Goal: Transaction & Acquisition: Obtain resource

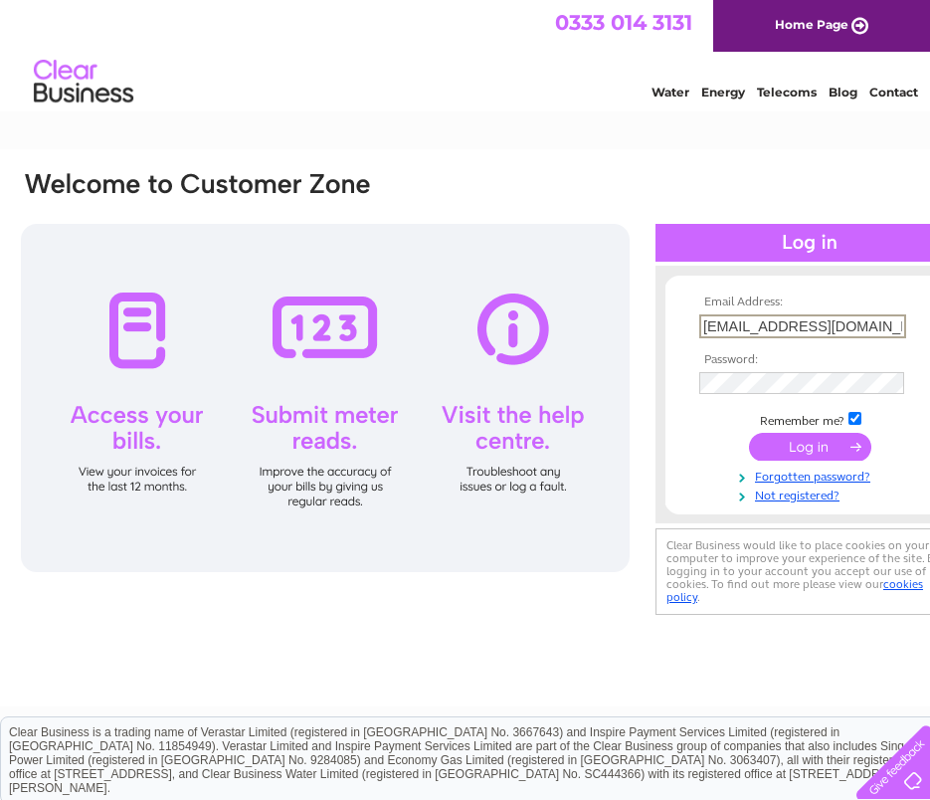
click at [615, 567] on div at bounding box center [325, 398] width 609 height 348
click at [793, 450] on input "submit" at bounding box center [810, 445] width 122 height 28
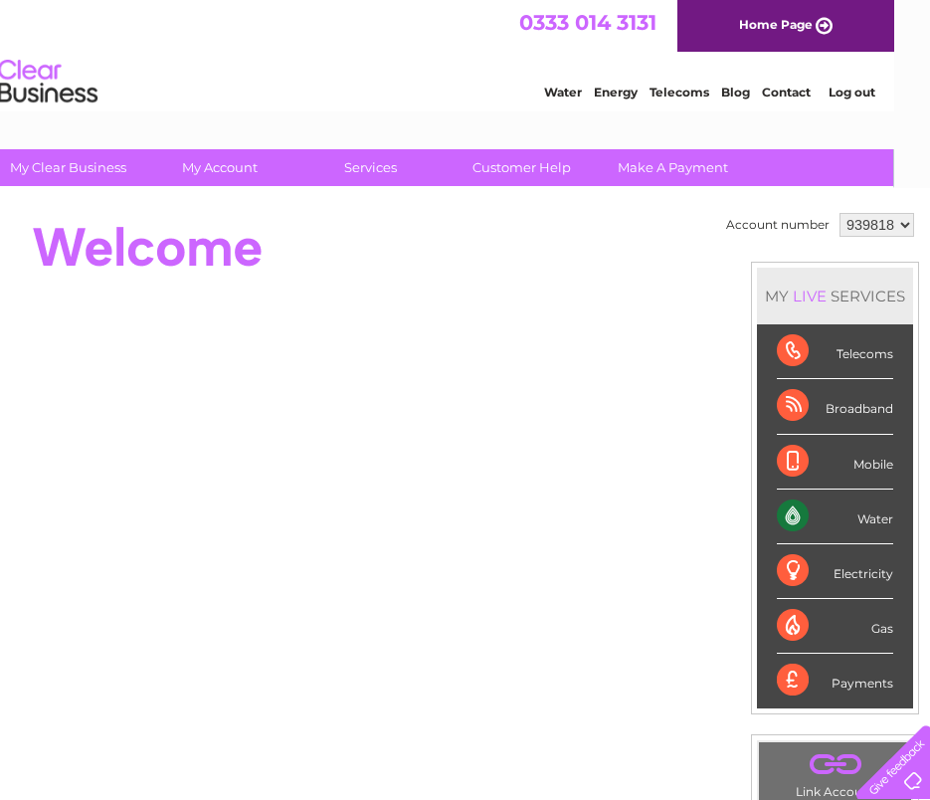
scroll to position [0, 55]
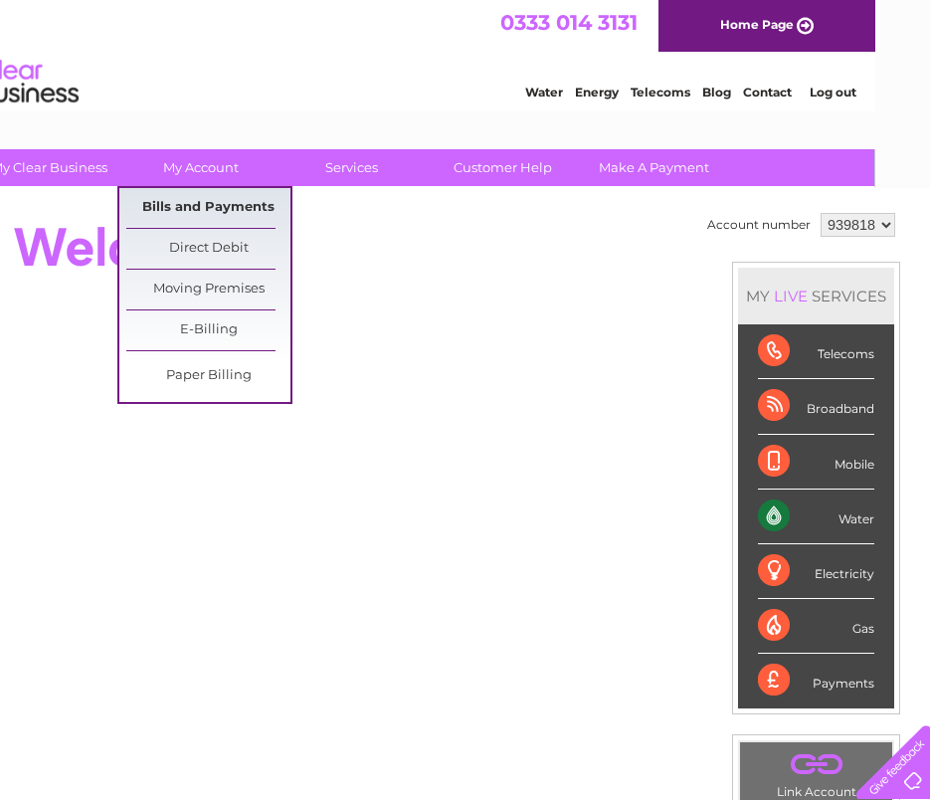
click at [225, 208] on link "Bills and Payments" at bounding box center [208, 208] width 164 height 40
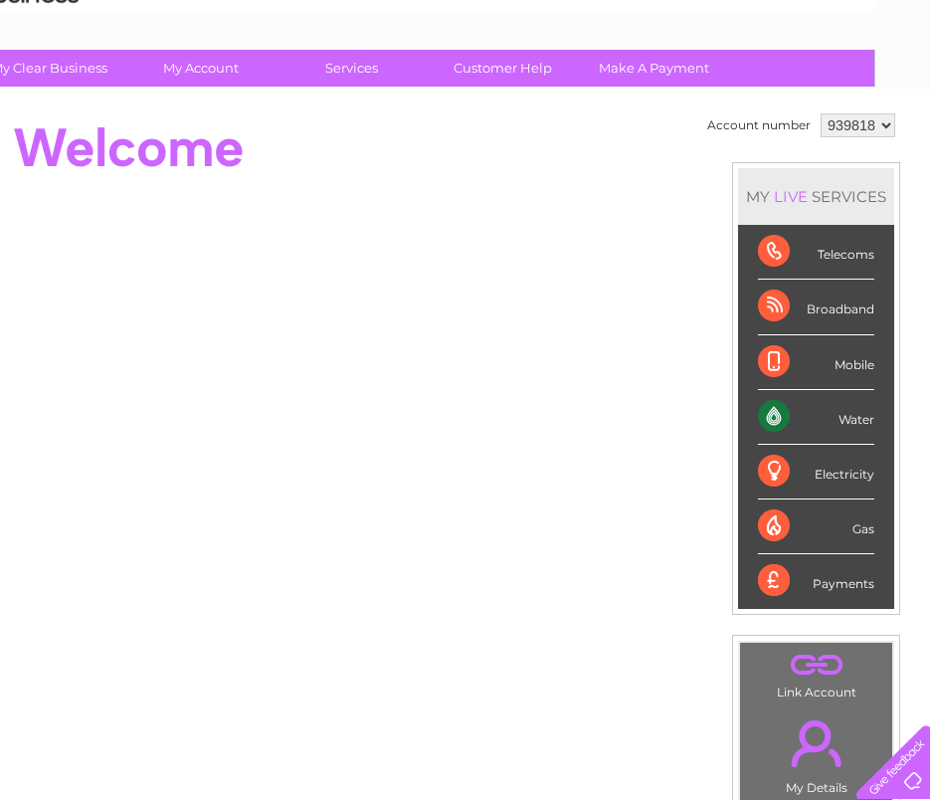
scroll to position [262, 55]
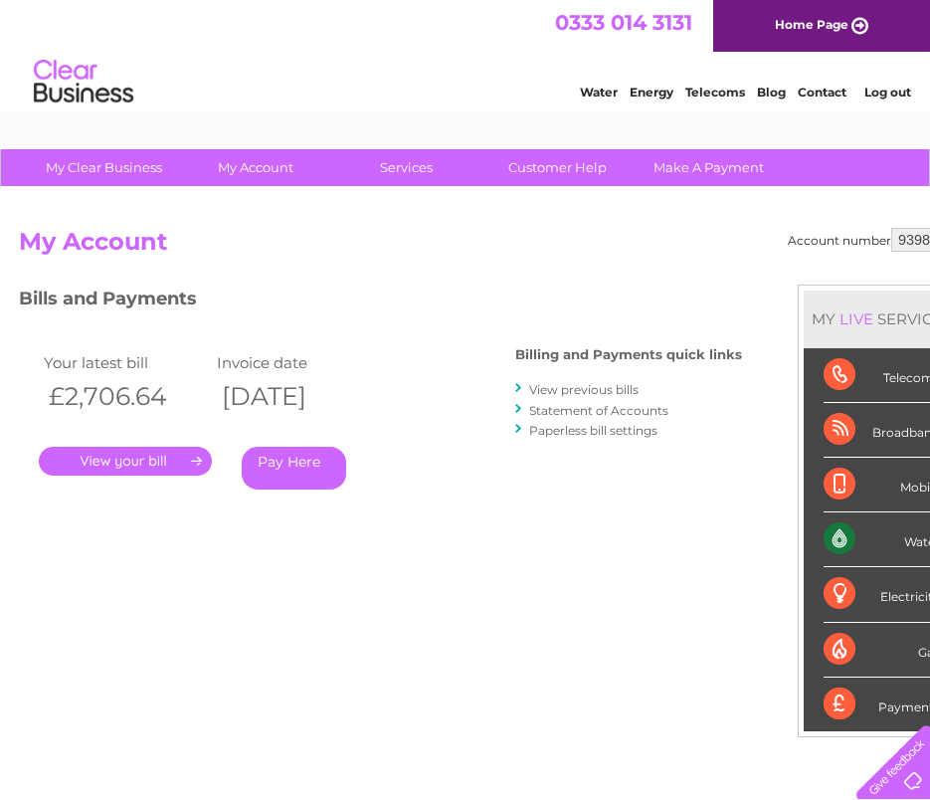
click at [136, 463] on link "." at bounding box center [125, 461] width 173 height 29
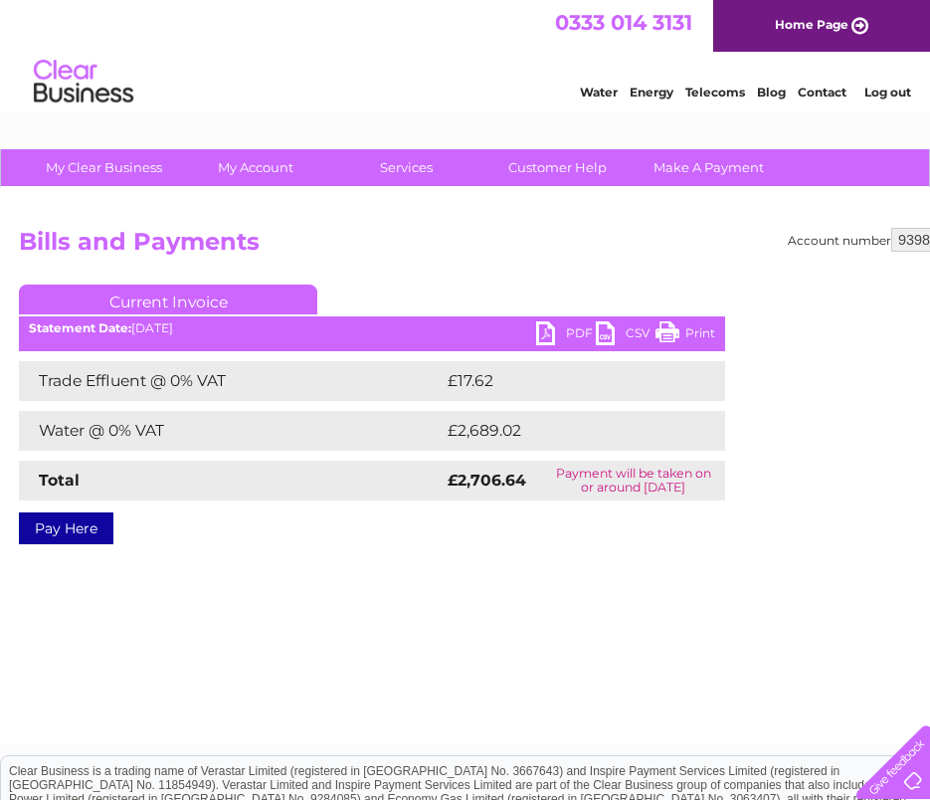
click at [541, 323] on link "PDF" at bounding box center [566, 335] width 60 height 29
drag, startPoint x: 67, startPoint y: 664, endPoint x: 71, endPoint y: 653, distance: 11.6
click at [67, 664] on div "Account number 939818 Bills and Payments Current Invoice PDF CSV Print £17.62" at bounding box center [492, 466] width 985 height 557
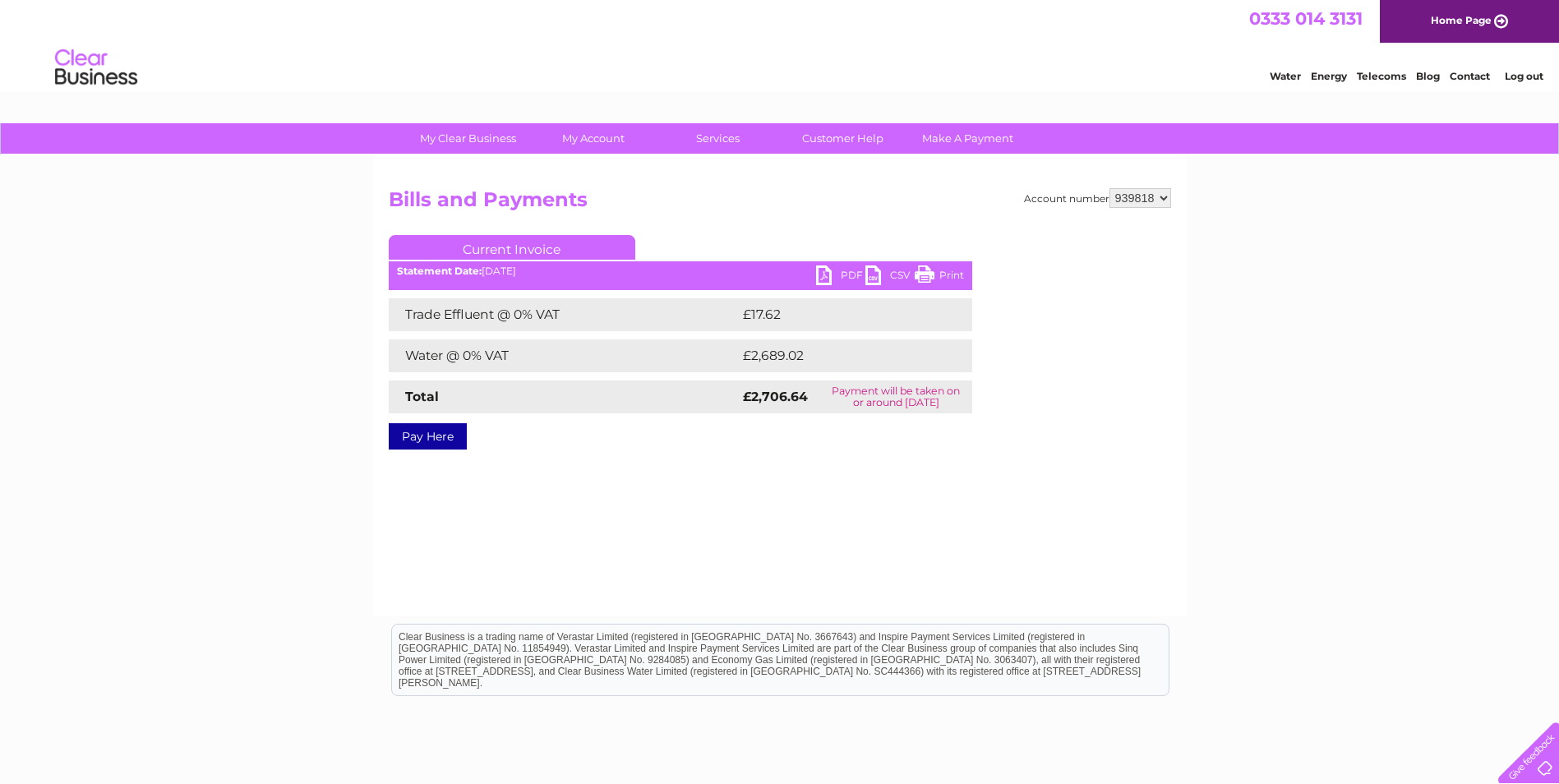
click at [780, 273] on link "PDF" at bounding box center [841, 277] width 50 height 24
drag, startPoint x: 760, startPoint y: 199, endPoint x: 1260, endPoint y: 435, distance: 552.9
click at [780, 437] on div "My Clear Business Login Details My Details My Preferences Link Account My Accou…" at bounding box center [780, 510] width 1559 height 773
click at [780, 275] on link "PDF" at bounding box center [841, 277] width 50 height 24
drag, startPoint x: 1418, startPoint y: 234, endPoint x: 1425, endPoint y: 212, distance: 23.1
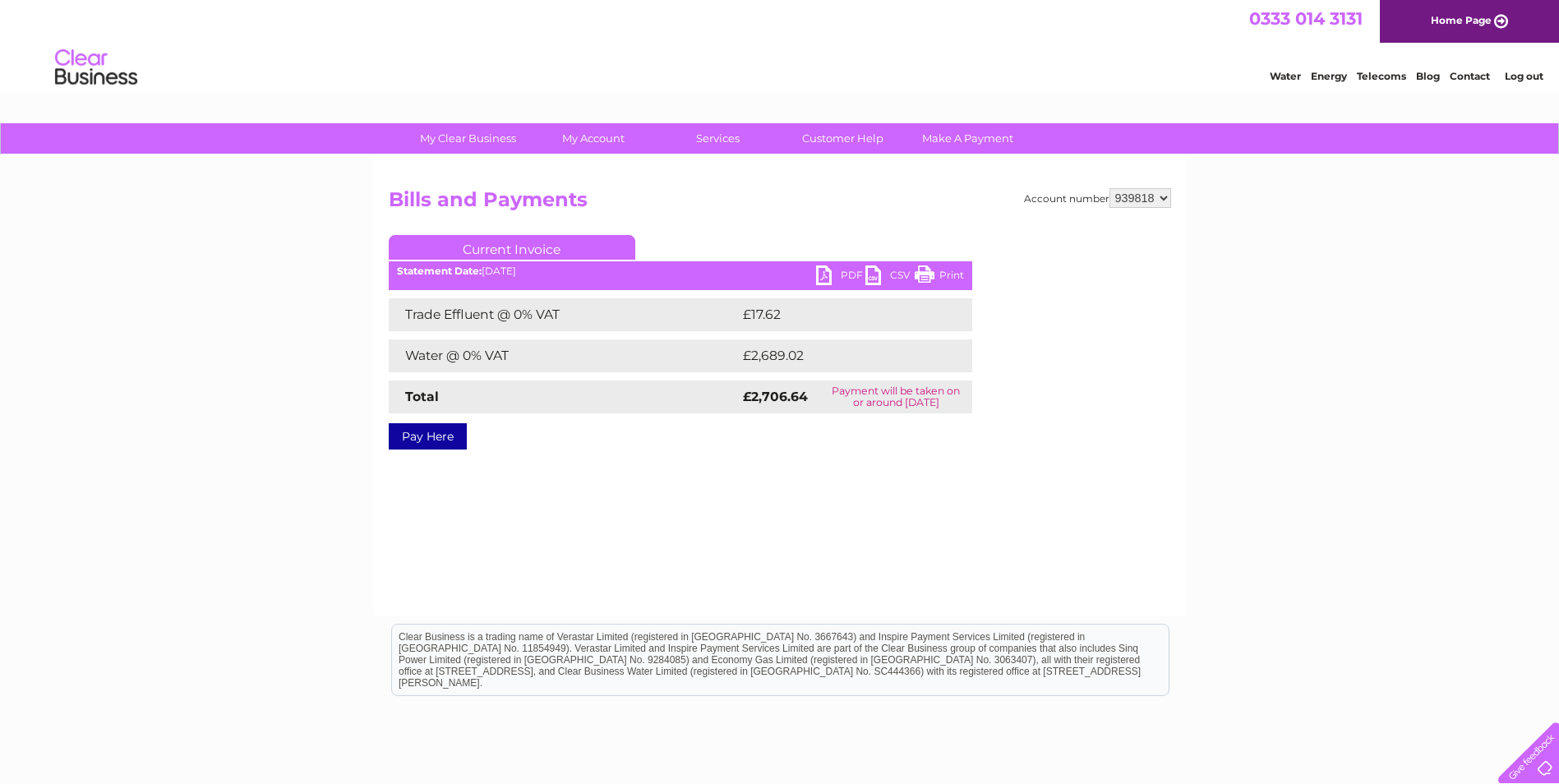
click at [780, 234] on div "My Clear Business Login Details My Details My Preferences Link Account My Accou…" at bounding box center [780, 510] width 1559 height 773
click at [780, 461] on div "Account number 939818 Bills and Payments Current Invoice PDF CSV Print £17.62" at bounding box center [780, 385] width 814 height 460
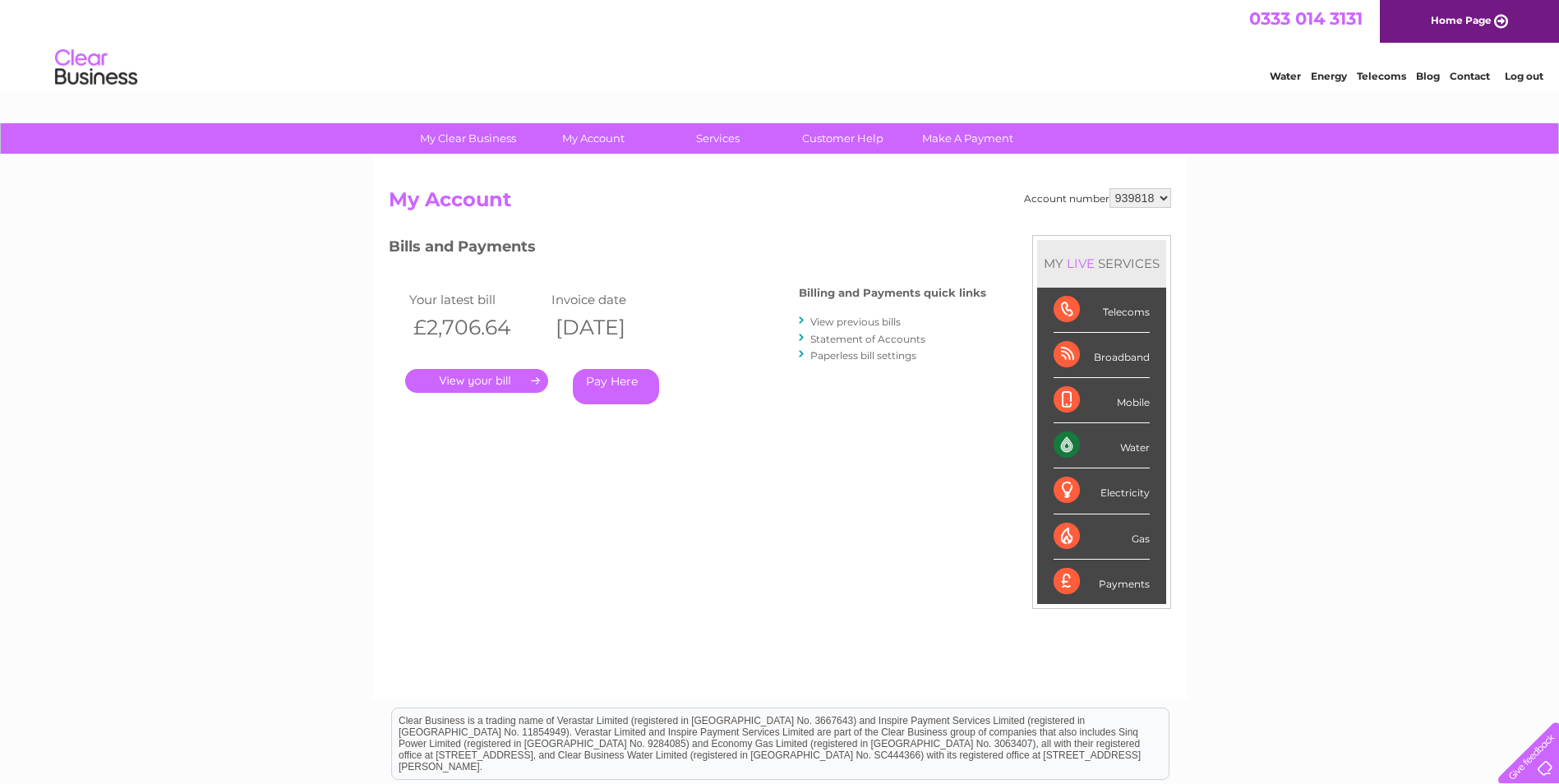
click at [515, 389] on link "." at bounding box center [476, 381] width 143 height 24
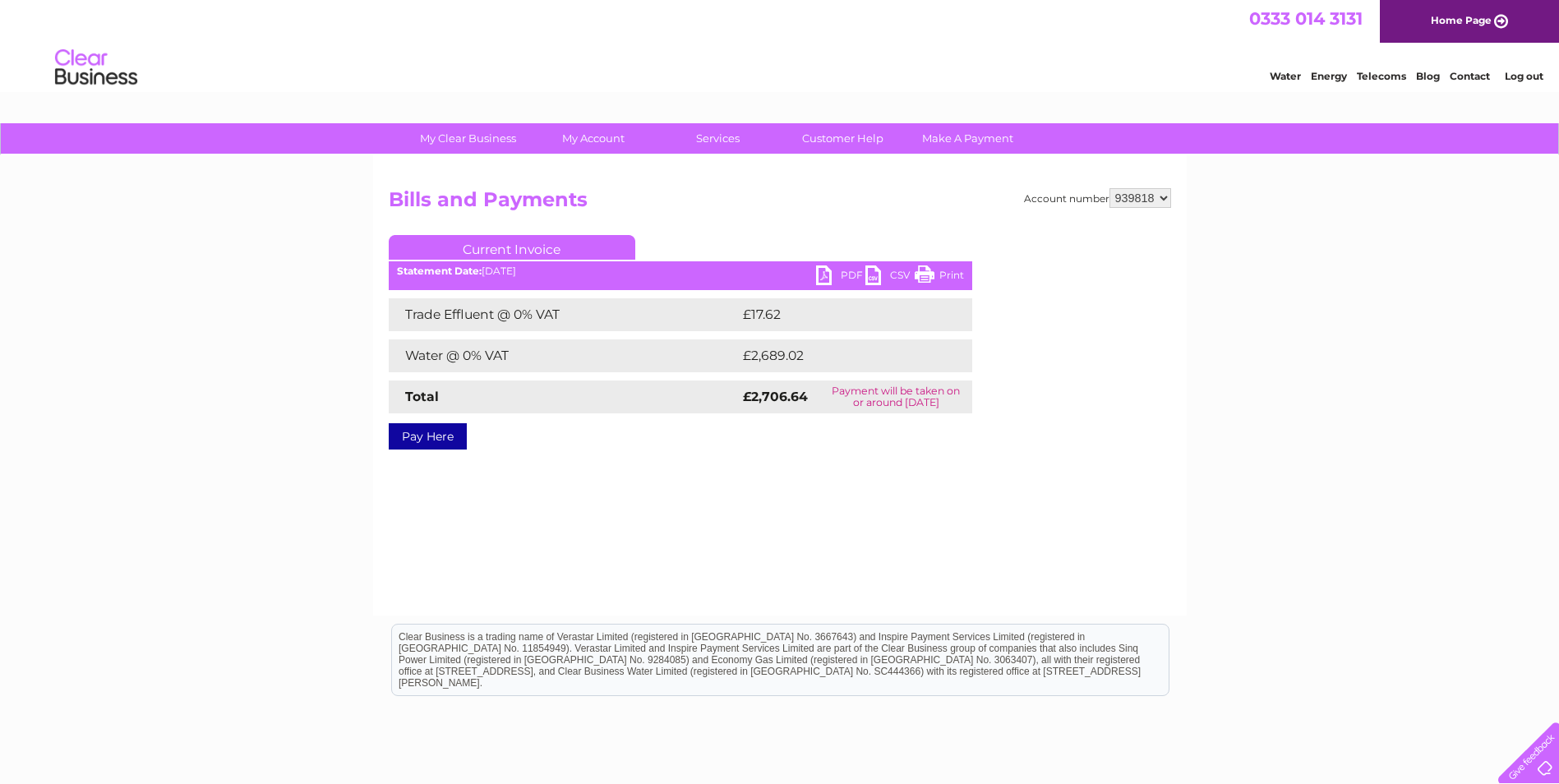
click at [1158, 196] on select "939818" at bounding box center [1141, 198] width 62 height 20
click at [989, 198] on h2 "Bills and Payments" at bounding box center [780, 204] width 783 height 31
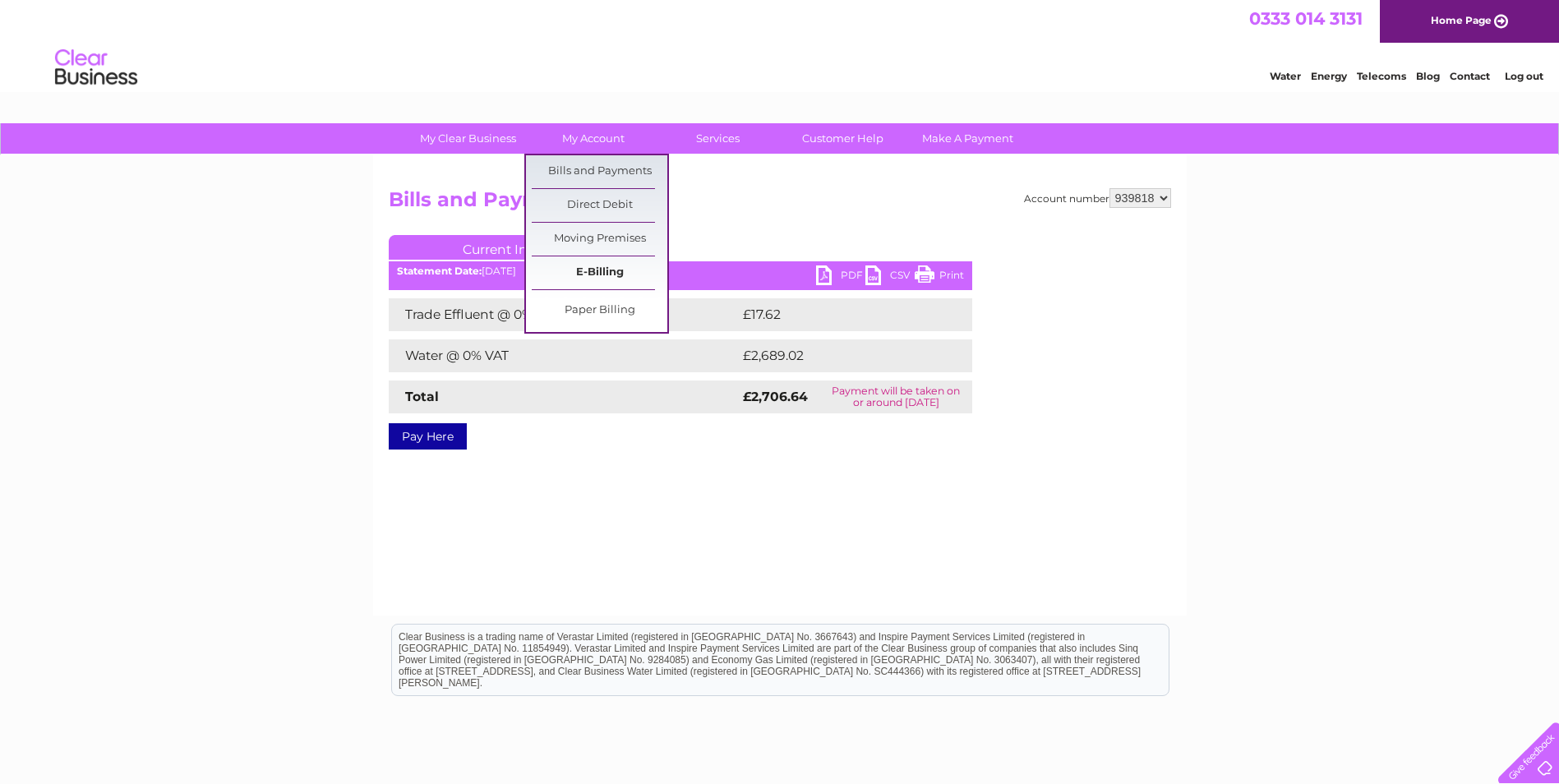
click at [606, 273] on link "E-Billing" at bounding box center [599, 273] width 136 height 33
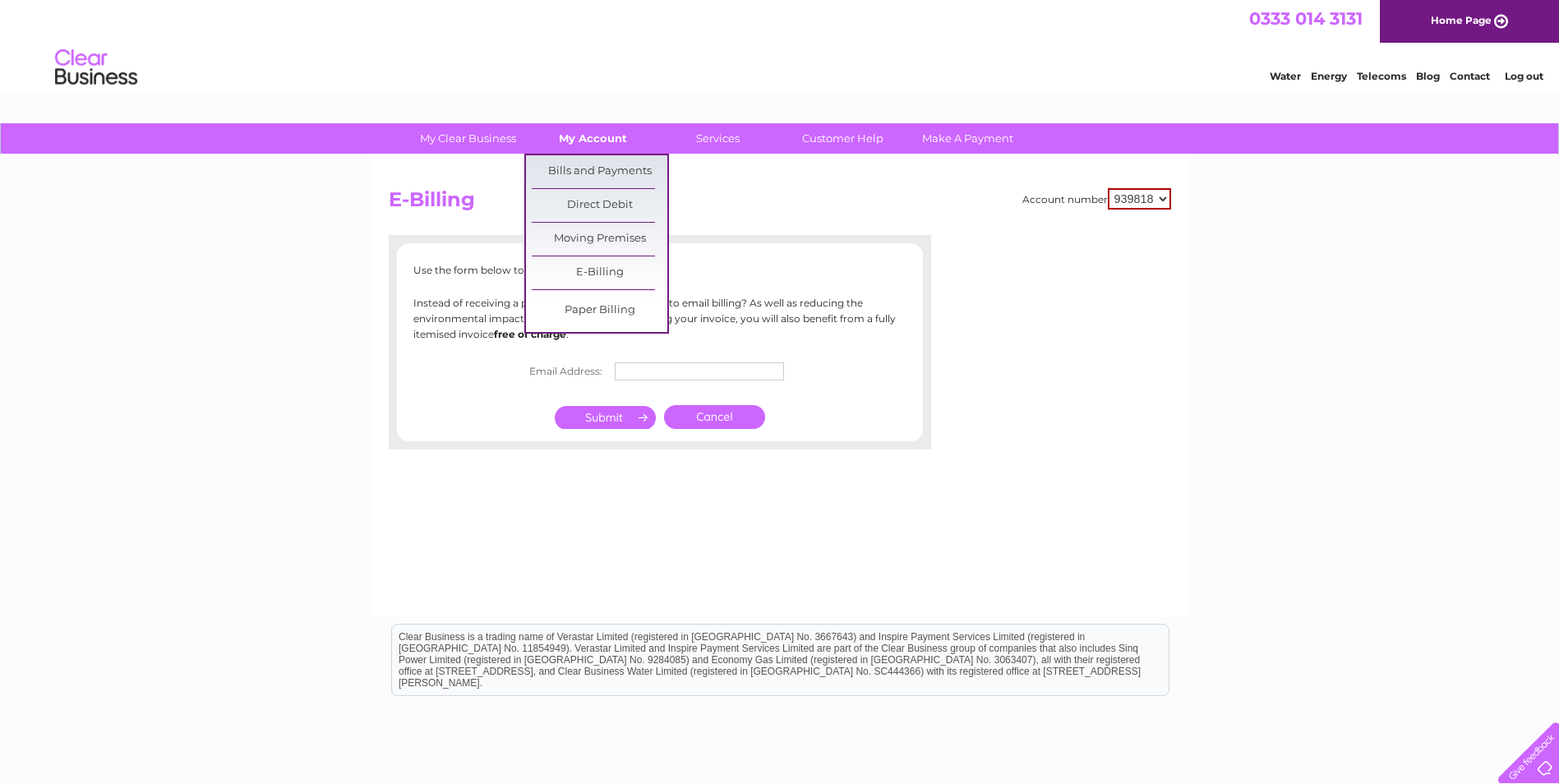
click at [577, 135] on link "My Account" at bounding box center [593, 138] width 136 height 31
click at [483, 131] on link "My Clear Business" at bounding box center [468, 138] width 136 height 31
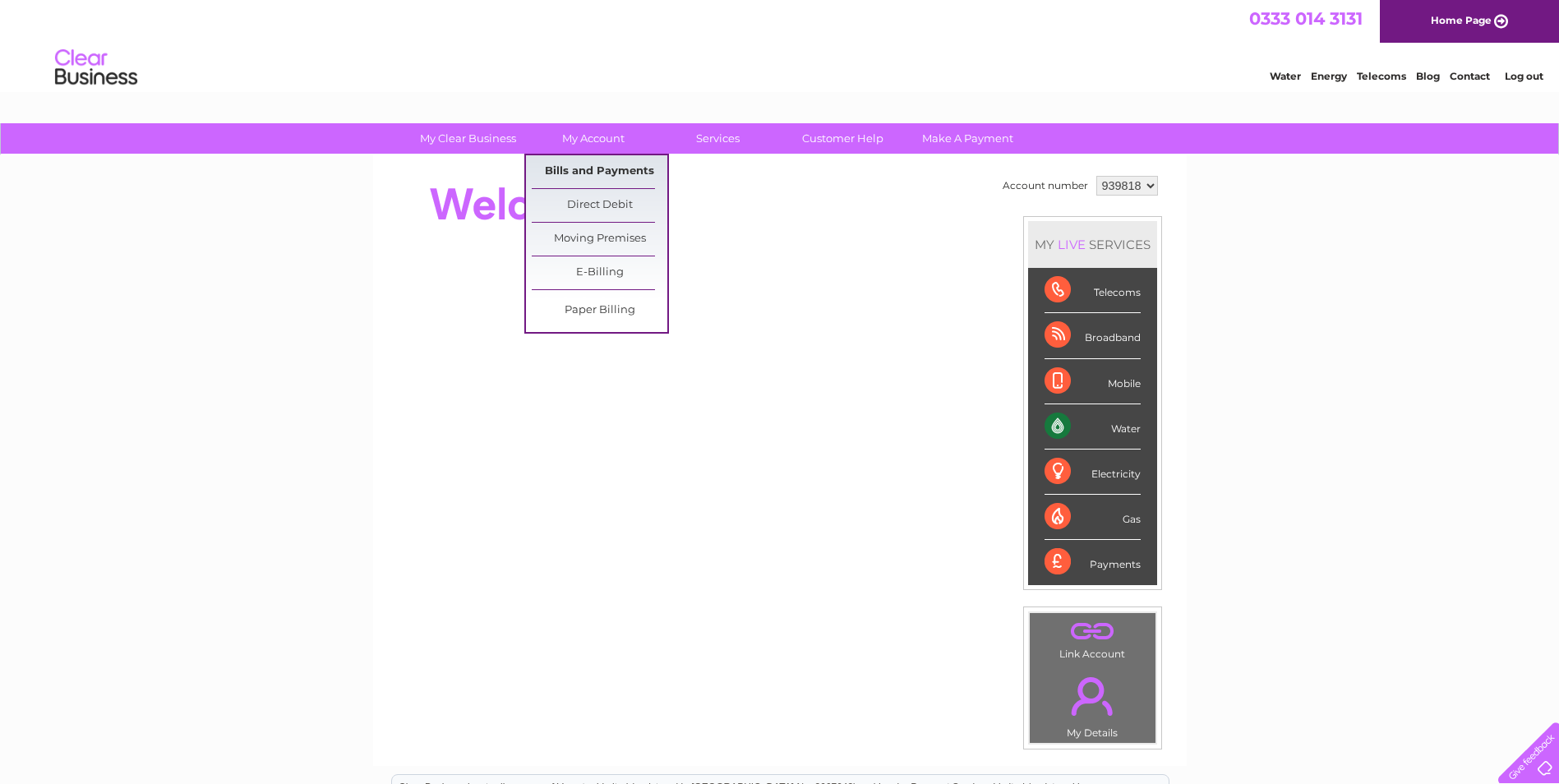
click at [599, 175] on link "Bills and Payments" at bounding box center [599, 172] width 136 height 33
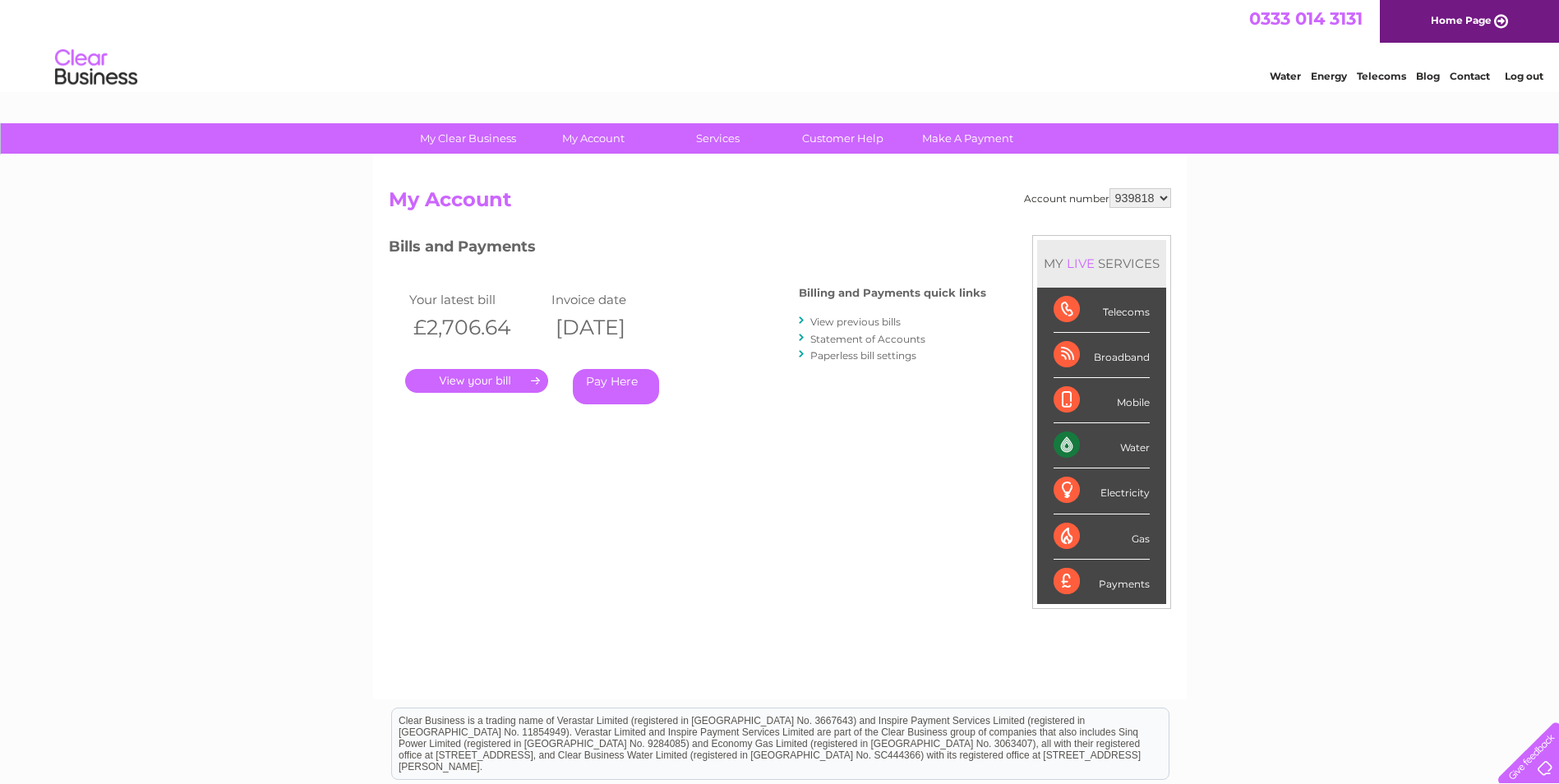
click at [846, 321] on link "View previous bills" at bounding box center [856, 321] width 90 height 12
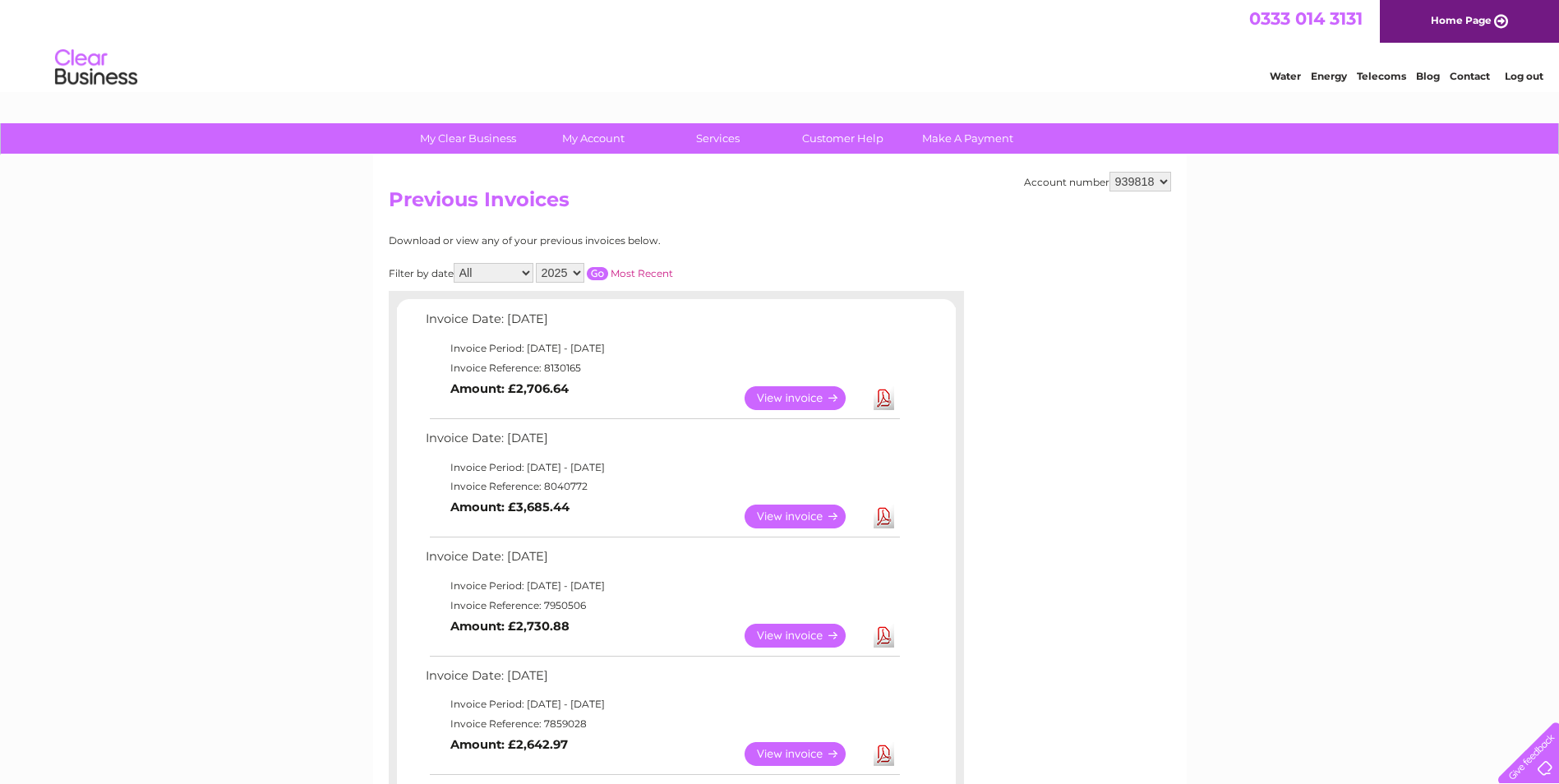
click at [808, 520] on link "View" at bounding box center [805, 516] width 121 height 24
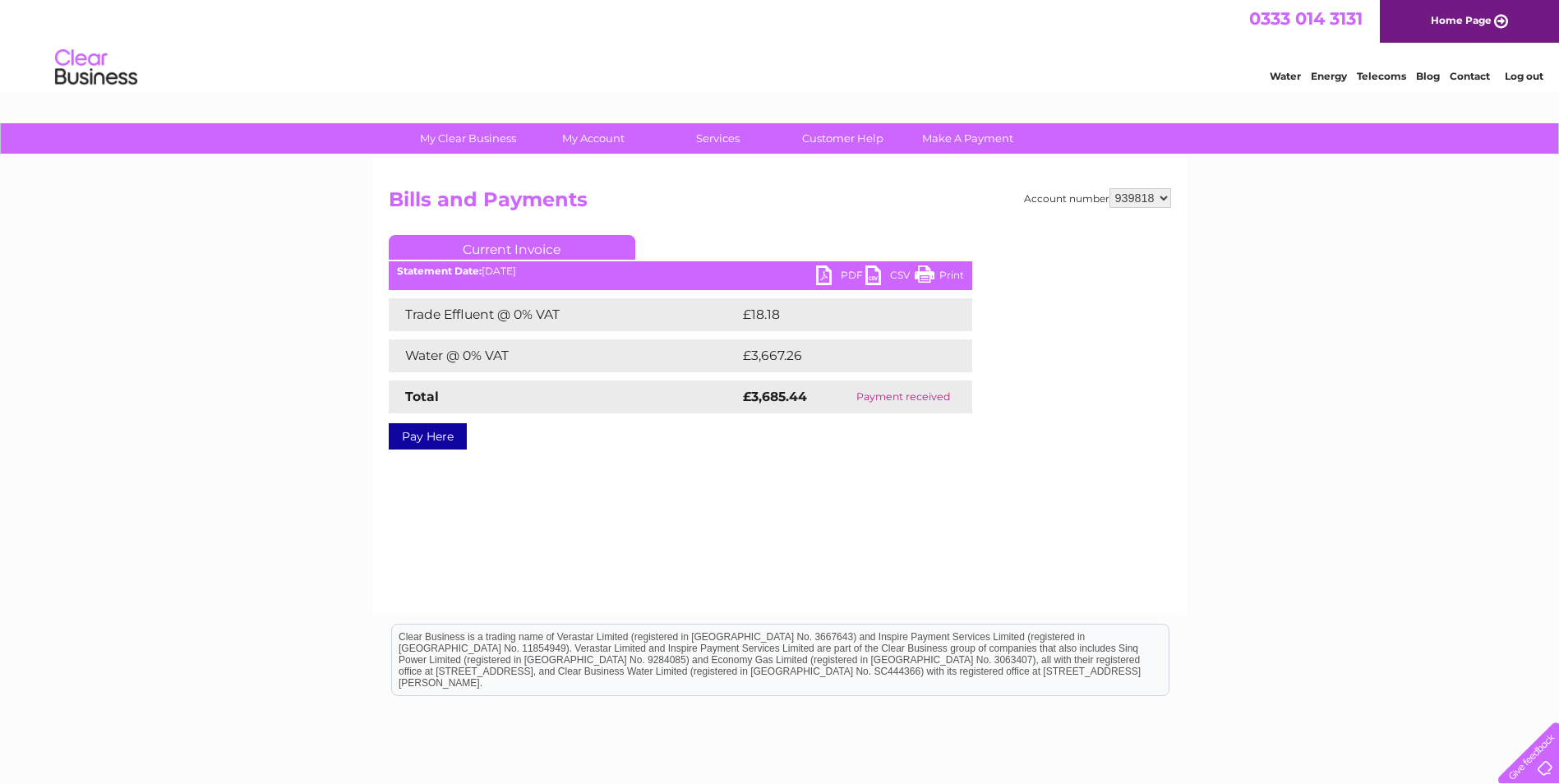
click at [824, 271] on link "PDF" at bounding box center [841, 277] width 50 height 24
